Goal: Task Accomplishment & Management: Use online tool/utility

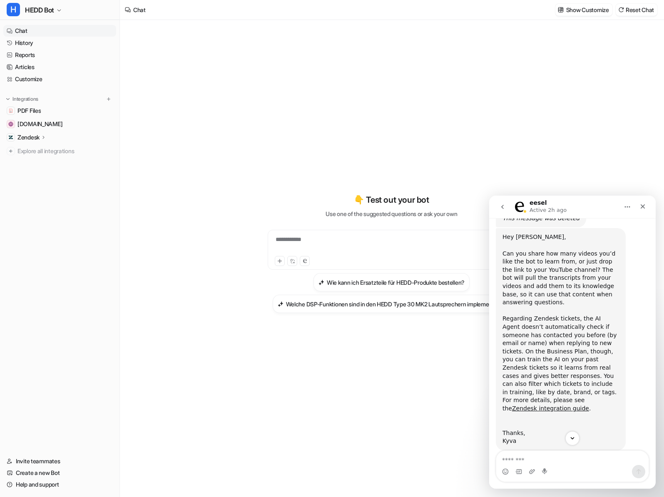
scroll to position [408, 0]
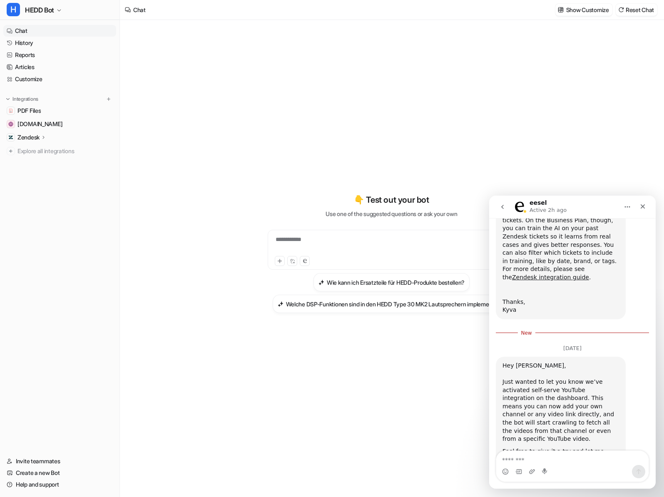
click at [86, 99] on div "Integrations" at bounding box center [60, 99] width 106 height 8
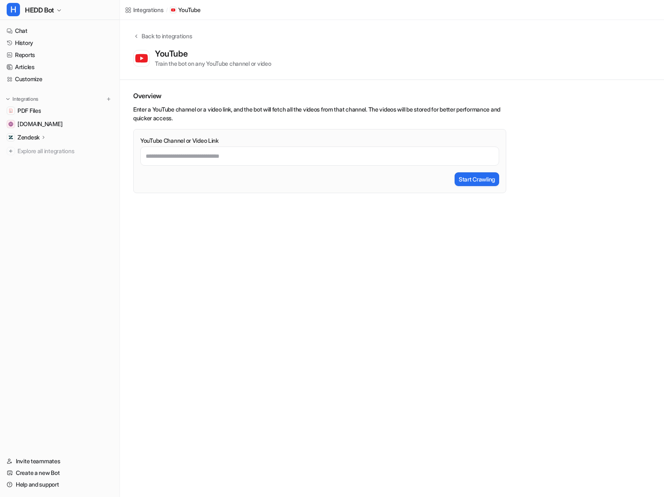
scroll to position [388, 0]
click at [71, 348] on nav "Chat History Reports Articles Customize Integrations PDF Files hedd.audio Zende…" at bounding box center [59, 235] width 119 height 427
click at [41, 97] on button "Integrations" at bounding box center [21, 99] width 37 height 8
click at [150, 34] on div "Back to integrations" at bounding box center [165, 36] width 53 height 9
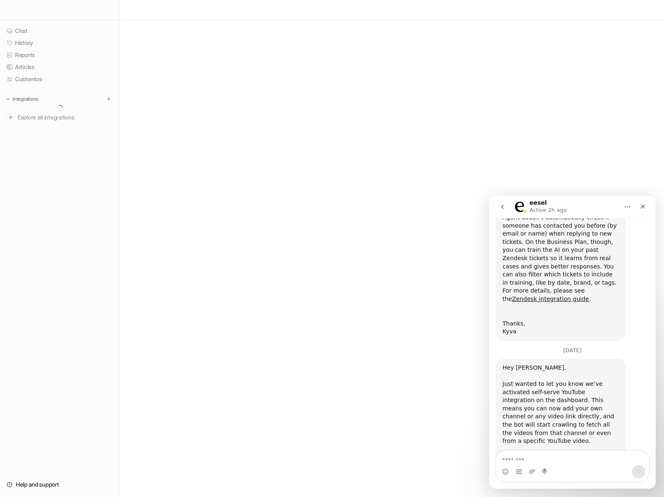
scroll to position [388, 0]
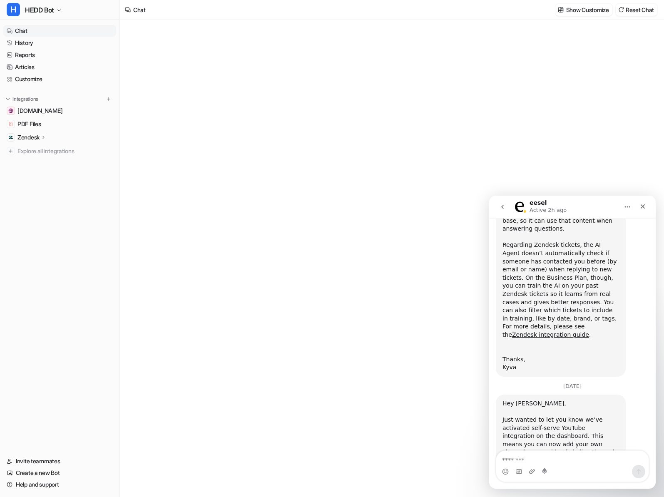
scroll to position [388, 0]
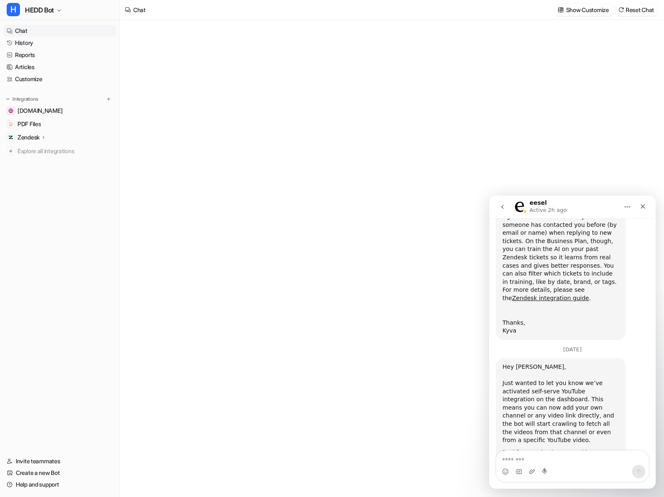
type textarea "**********"
click at [39, 113] on span "PDF Files" at bounding box center [28, 111] width 23 height 8
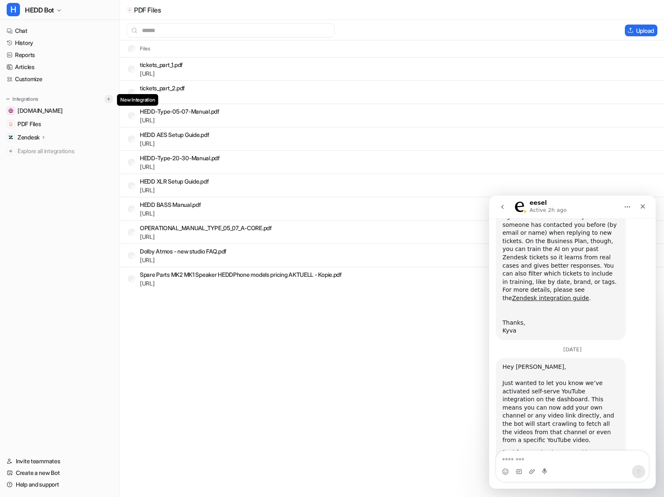
click at [108, 101] on img at bounding box center [109, 99] width 6 height 6
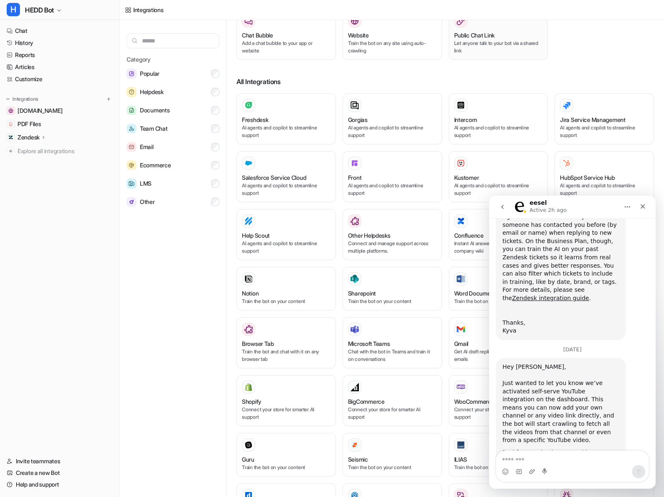
scroll to position [205, 0]
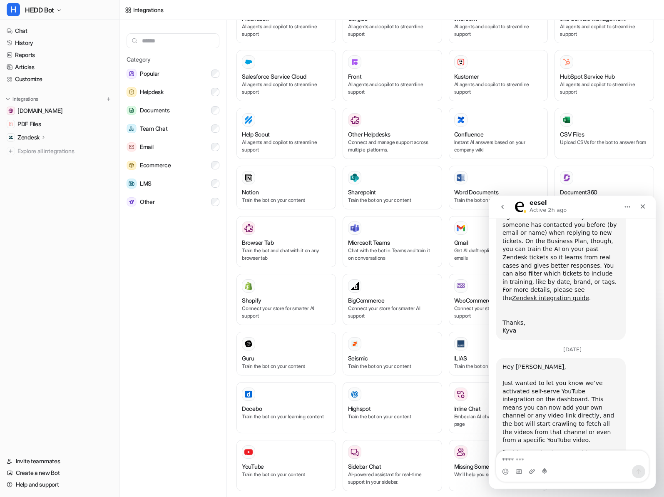
click at [230, 457] on div "Category Popular Helpdesk Documents Team Chat Email Ecommerce LMS Other Popular…" at bounding box center [392, 260] width 544 height 480
click at [243, 462] on h3 "YouTube" at bounding box center [253, 466] width 22 height 9
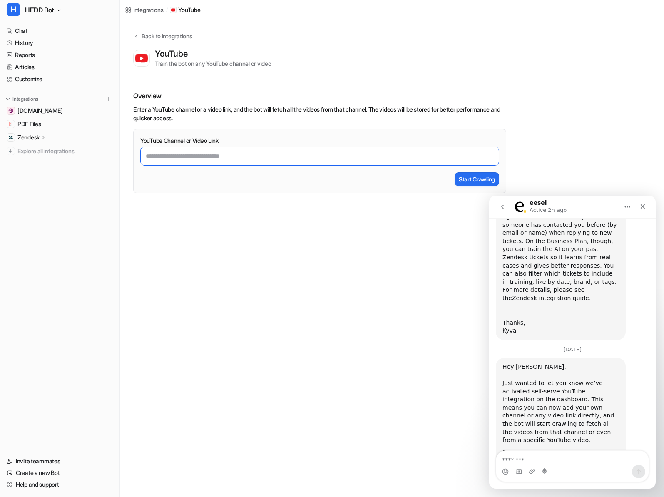
click at [244, 150] on input "YouTube Channel or Video Link" at bounding box center [319, 156] width 359 height 19
type input "**********"
click at [477, 176] on button "Start Crawling" at bounding box center [477, 179] width 45 height 14
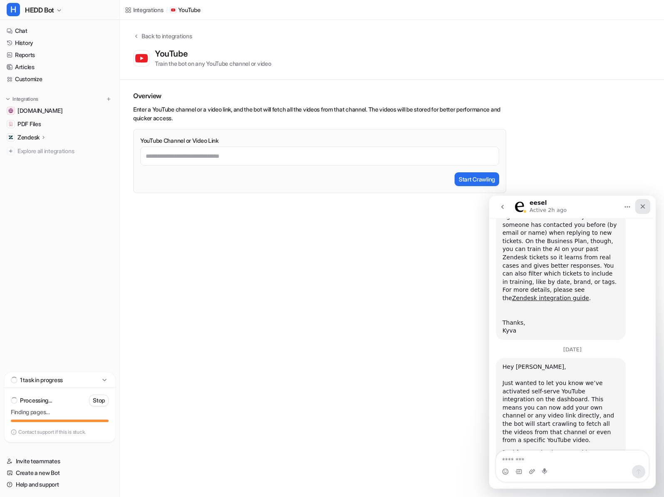
click at [641, 210] on div "Close" at bounding box center [642, 206] width 15 height 15
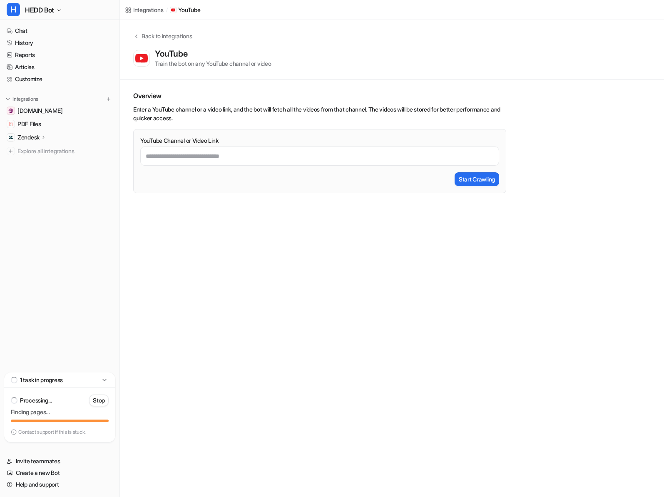
scroll to position [388, 0]
click at [282, 400] on div "Integrations / YouTube Back to integrations YouTube Train the bot on any YouTub…" at bounding box center [332, 248] width 664 height 497
